Goal: Information Seeking & Learning: Learn about a topic

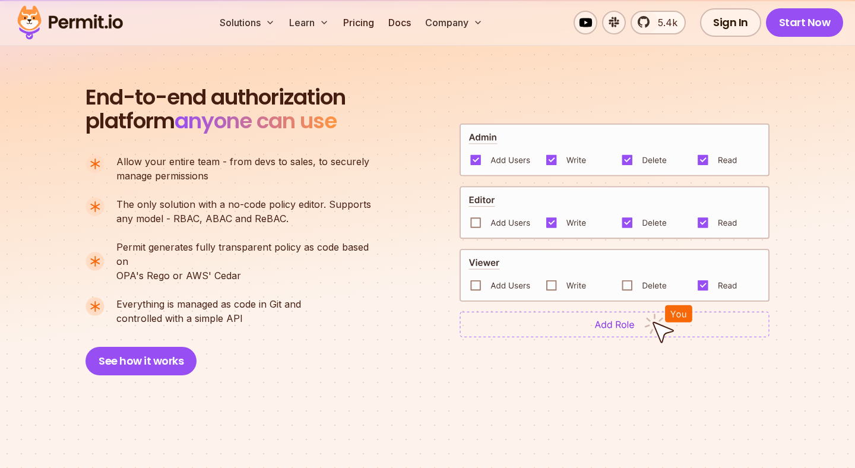
scroll to position [796, 0]
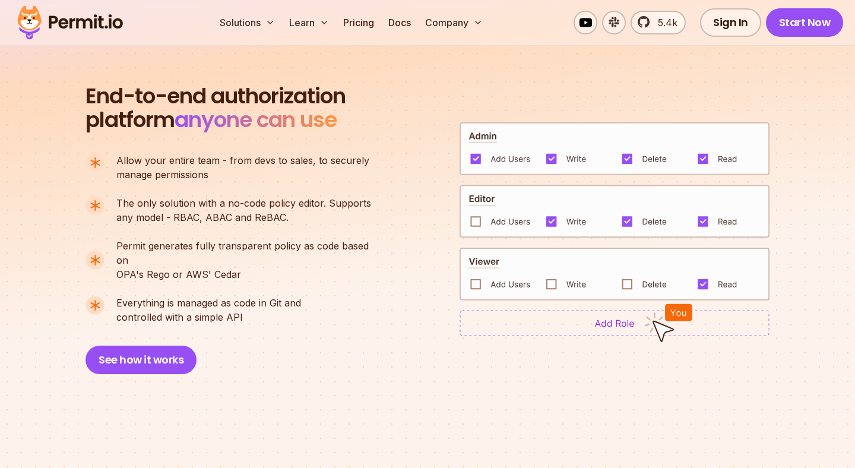
click at [250, 98] on span "End-to-end authorization" at bounding box center [215, 96] width 260 height 24
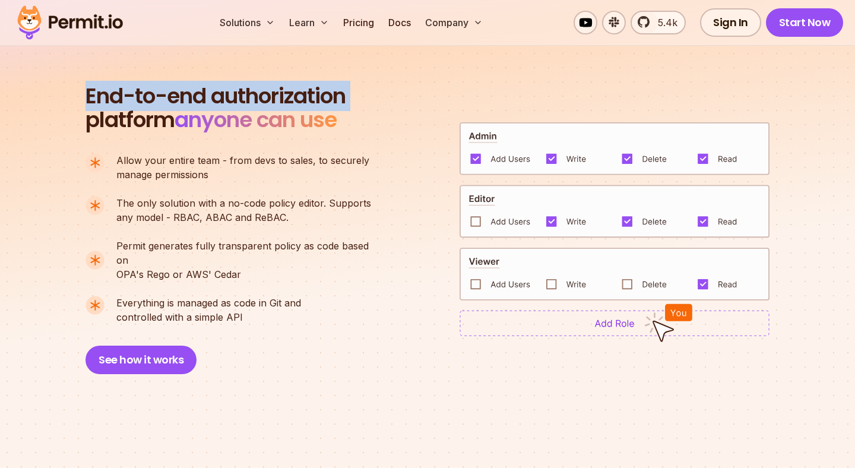
click at [361, 199] on span "The only solution with a no-code policy editor. Supports" at bounding box center [243, 203] width 255 height 14
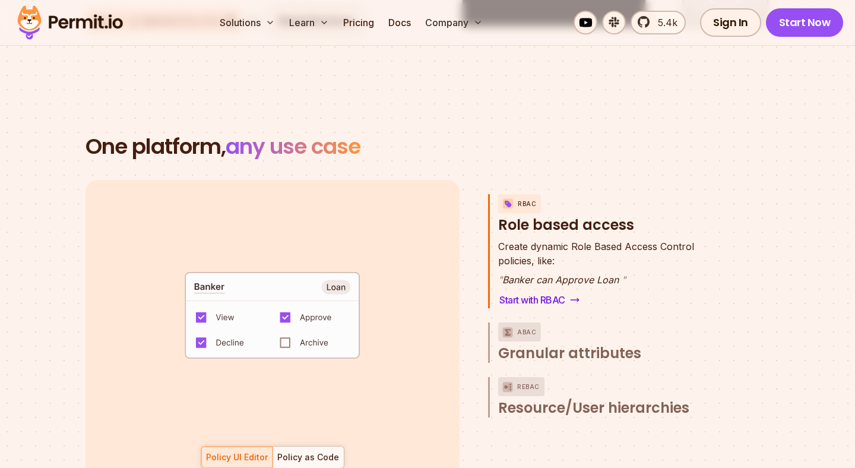
scroll to position [1672, 0]
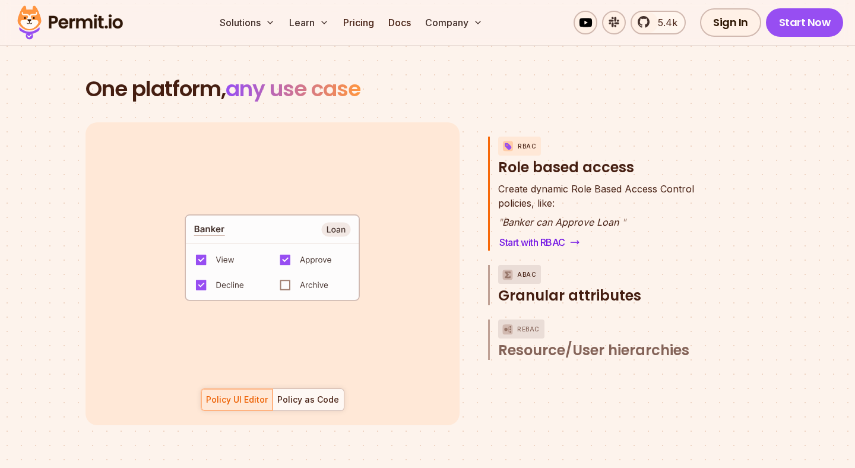
click at [523, 286] on span "Granular attributes" at bounding box center [569, 295] width 143 height 19
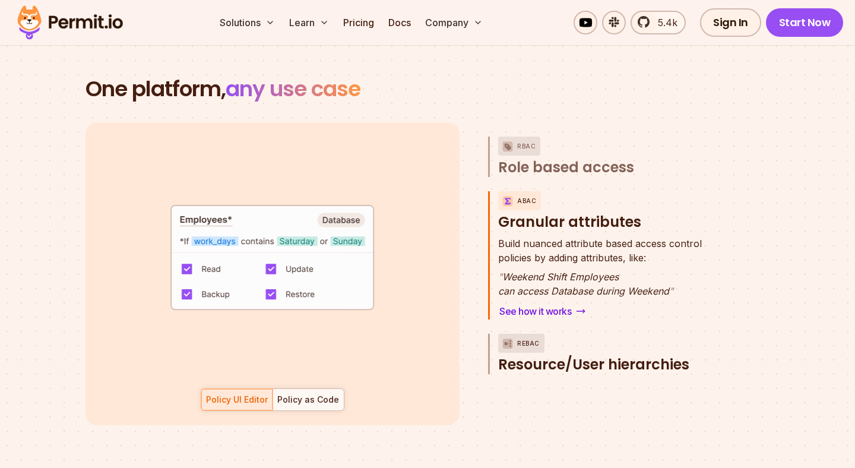
click at [526, 355] on span "Resource/User hierarchies" at bounding box center [593, 364] width 191 height 19
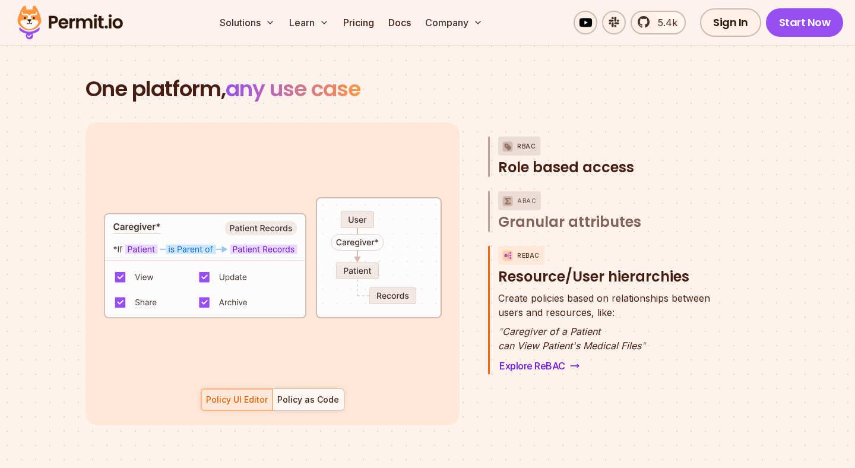
click at [579, 158] on span "Role based access" at bounding box center [566, 167] width 136 height 19
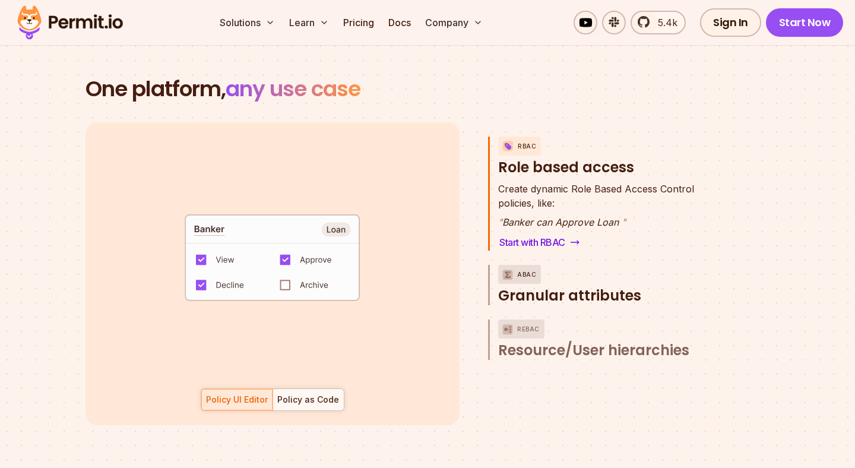
click at [572, 286] on span "Granular attributes" at bounding box center [569, 295] width 143 height 19
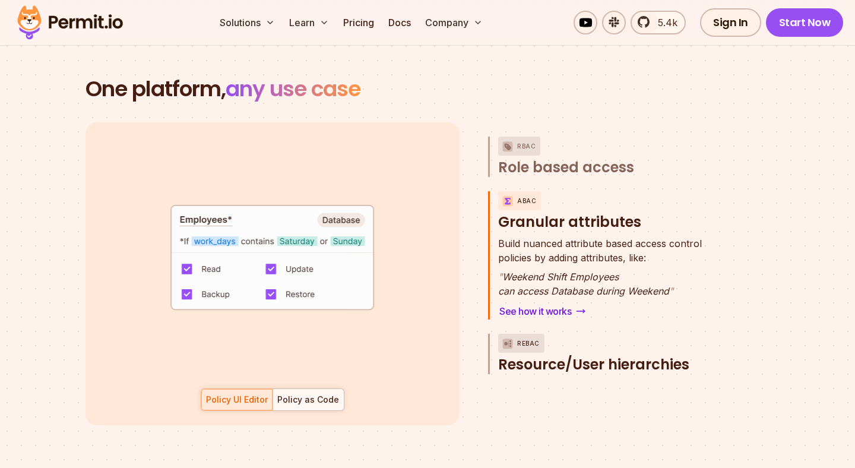
click at [591, 355] on span "Resource/User hierarchies" at bounding box center [593, 364] width 191 height 19
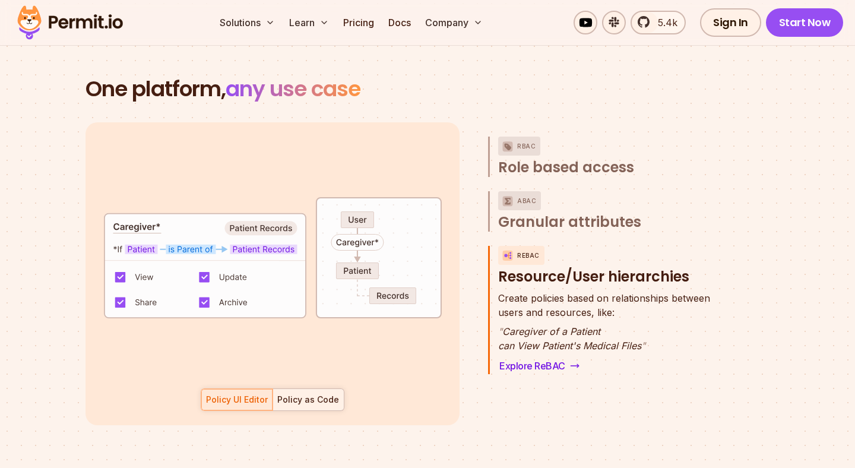
click at [308, 396] on button "Policy as Code" at bounding box center [308, 399] width 72 height 23
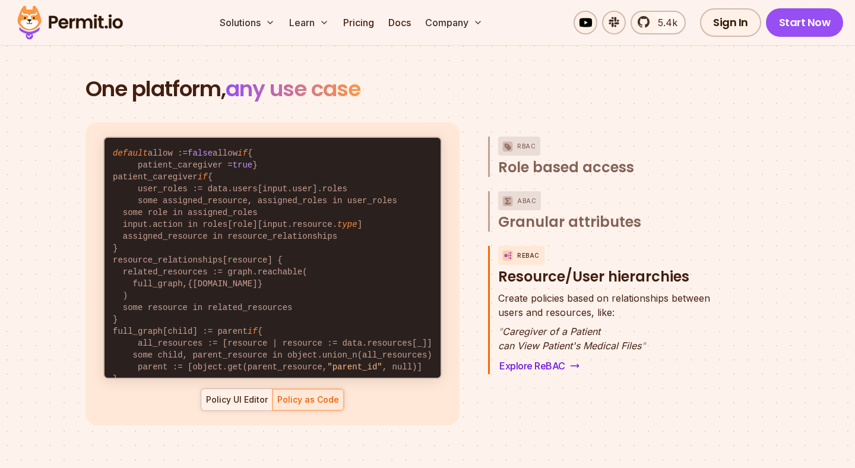
click at [245, 393] on div "Policy UI Editor" at bounding box center [237, 399] width 62 height 12
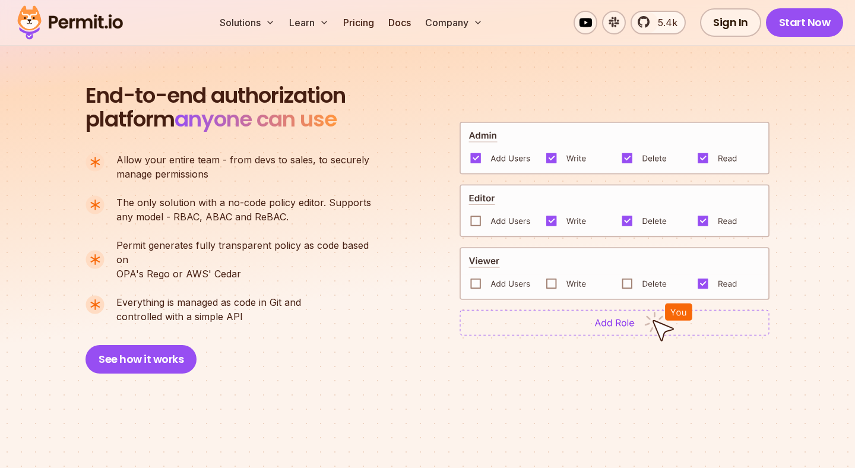
scroll to position [452, 0]
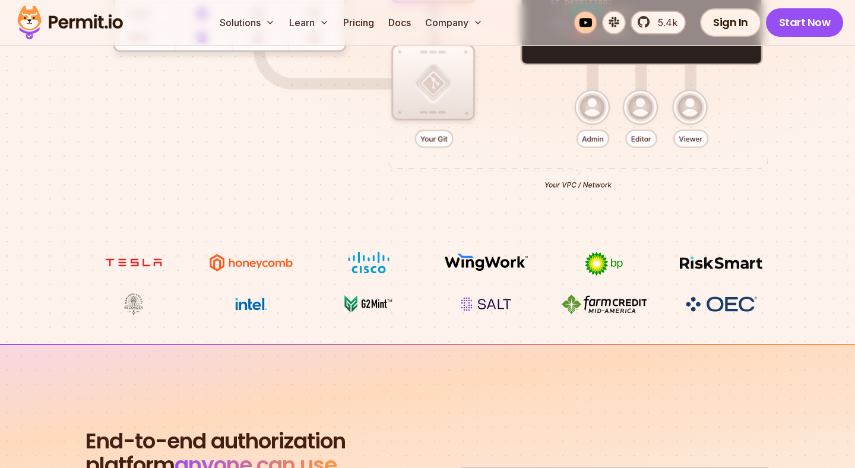
click at [590, 28] on link at bounding box center [585, 23] width 24 height 24
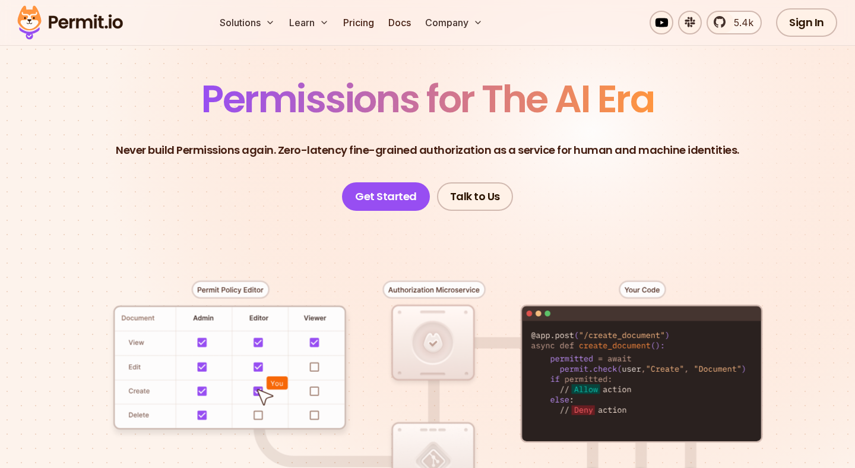
scroll to position [206, 0]
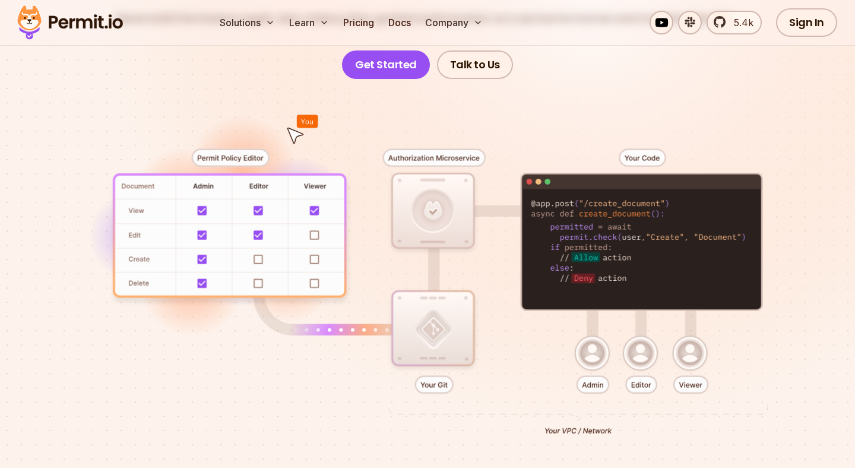
click at [620, 387] on div at bounding box center [427, 288] width 798 height 418
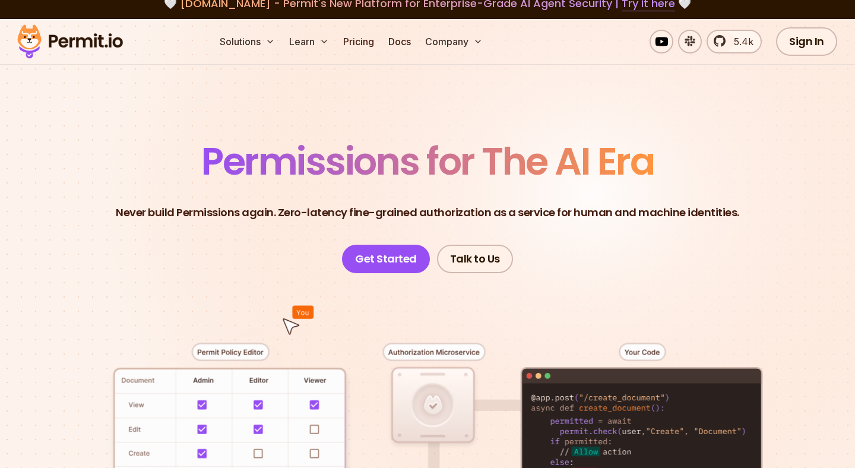
scroll to position [0, 0]
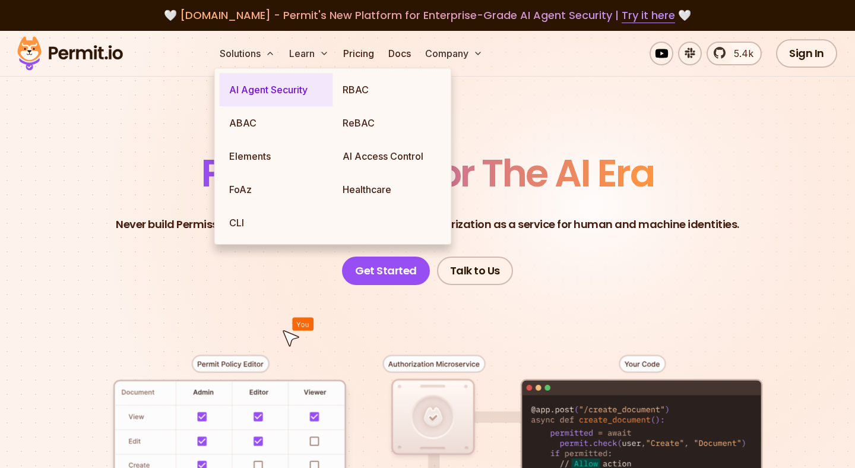
click at [255, 96] on link "AI Agent Security" at bounding box center [276, 89] width 113 height 33
click at [573, 155] on span "Permissions for The AI Era" at bounding box center [427, 173] width 452 height 53
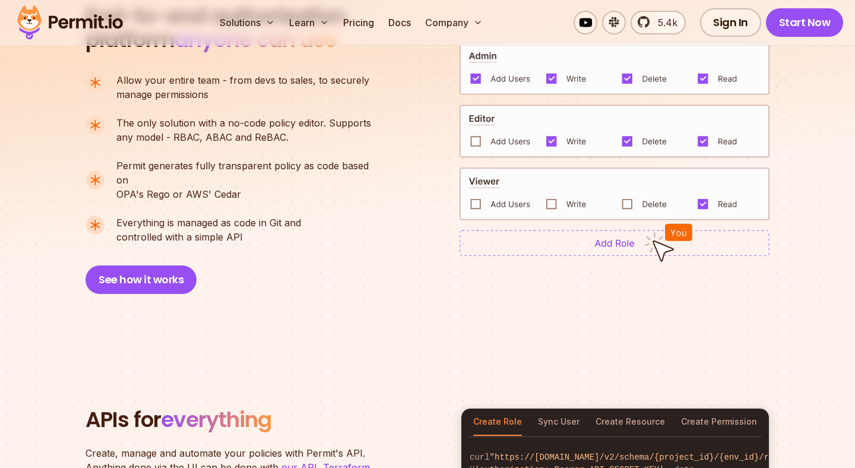
scroll to position [876, 0]
click at [616, 242] on img at bounding box center [614, 243] width 310 height 26
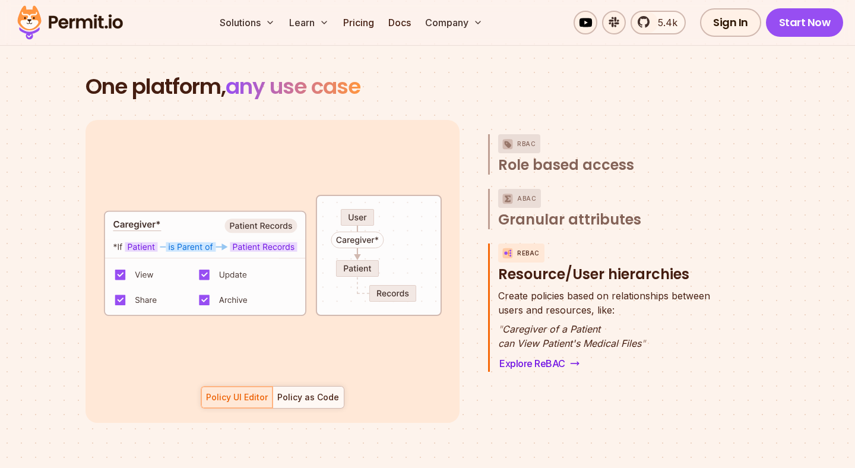
scroll to position [53, 0]
click at [315, 391] on div "Policy as Code" at bounding box center [308, 397] width 62 height 12
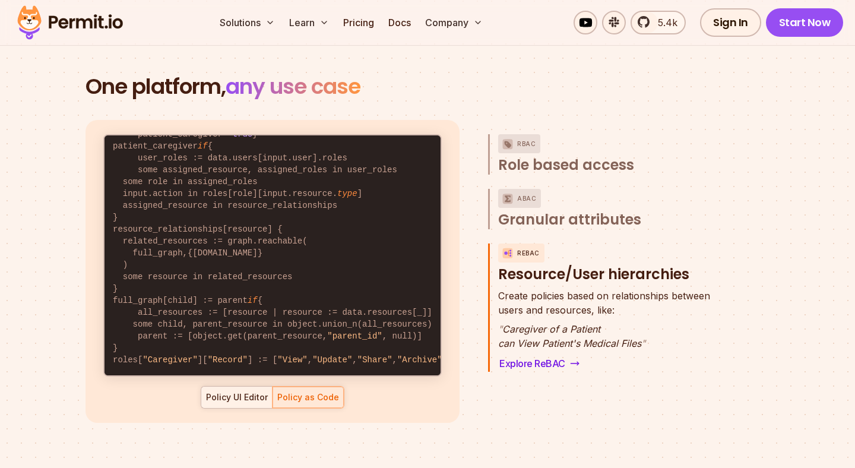
click at [262, 391] on div "Policy UI Editor" at bounding box center [237, 397] width 62 height 12
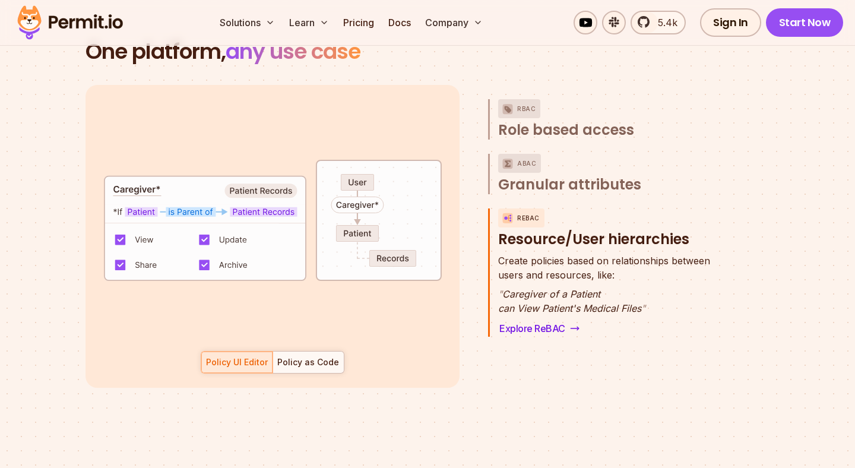
scroll to position [1710, 0]
click at [532, 120] on span "Role based access" at bounding box center [566, 129] width 136 height 19
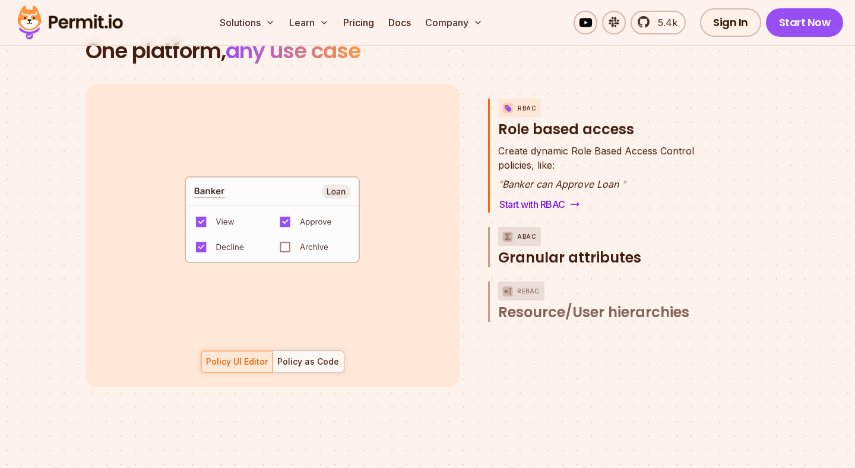
click at [542, 248] on span "Granular attributes" at bounding box center [569, 257] width 143 height 19
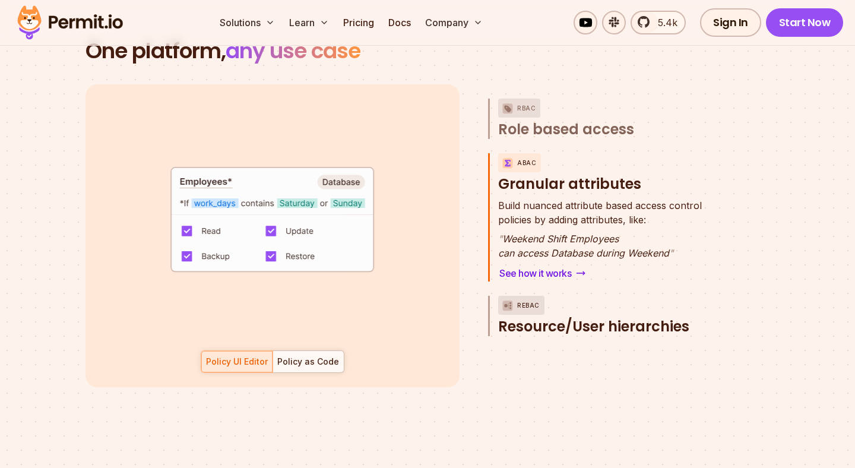
click at [561, 317] on span "Resource/User hierarchies" at bounding box center [593, 326] width 191 height 19
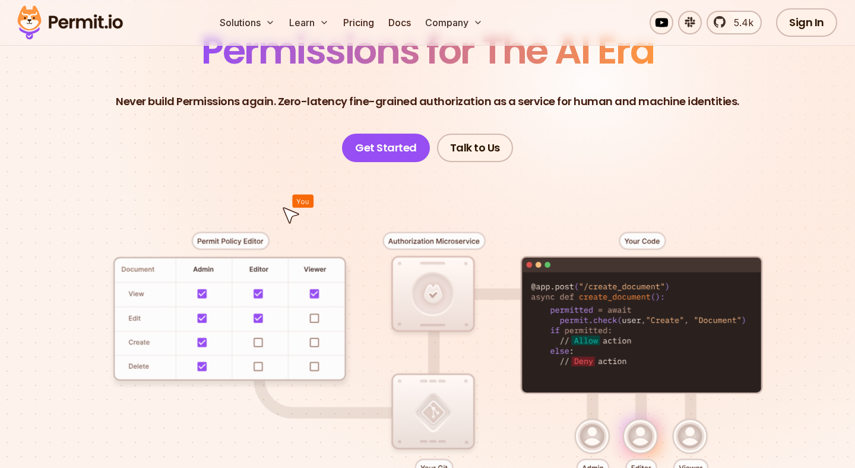
scroll to position [0, 0]
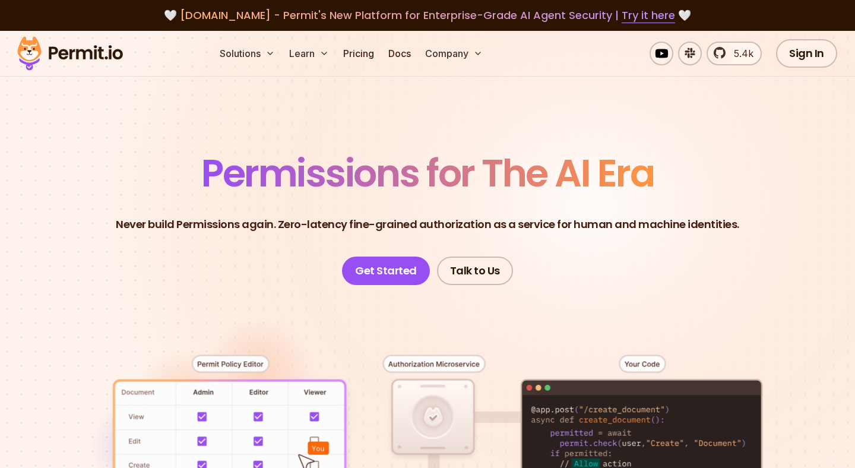
click at [501, 106] on section "Permissions for The AI Era Never build Permissions again. Zero-latency fine-gra…" at bounding box center [427, 413] width 855 height 764
